Goal: Information Seeking & Learning: Compare options

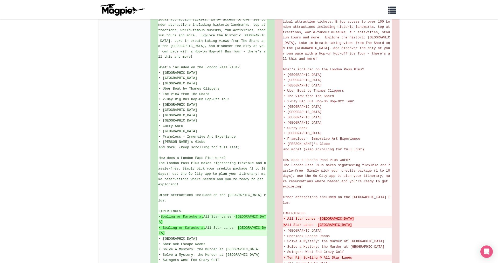
scroll to position [159, 0]
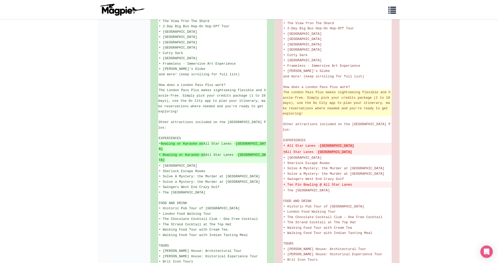
scroll to position [238, 0]
